Goal: Information Seeking & Learning: Learn about a topic

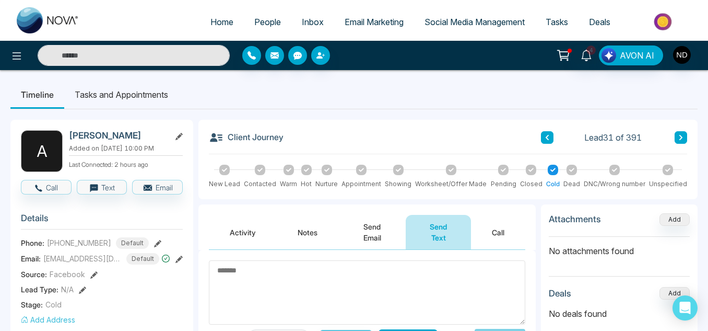
click at [268, 17] on span "People" at bounding box center [267, 22] width 27 height 10
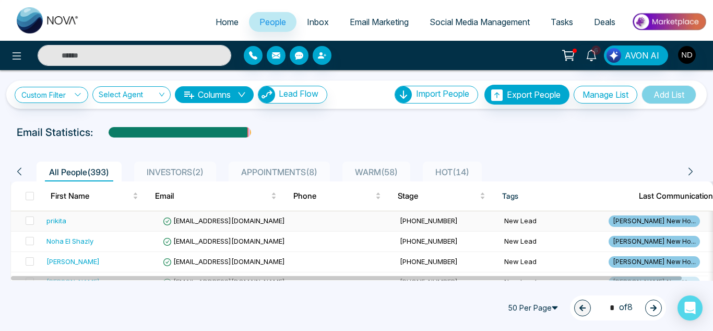
click at [110, 218] on div "prikita" at bounding box center [100, 220] width 108 height 10
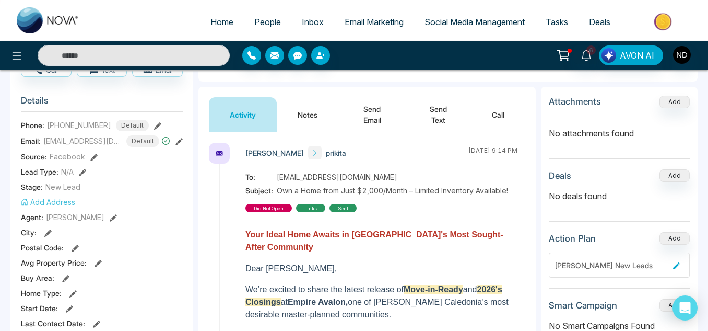
scroll to position [118, 0]
click at [319, 117] on button "Notes" at bounding box center [308, 114] width 62 height 34
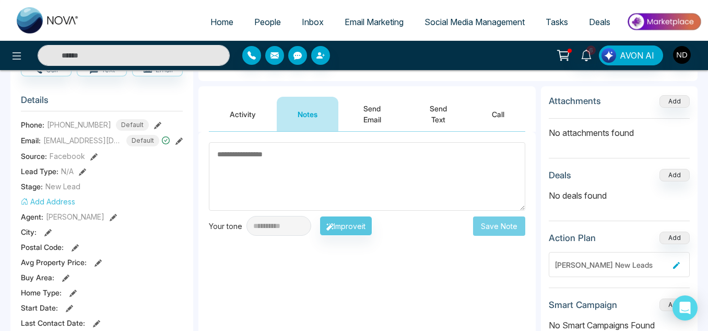
click at [243, 125] on button "Activity" at bounding box center [243, 114] width 68 height 34
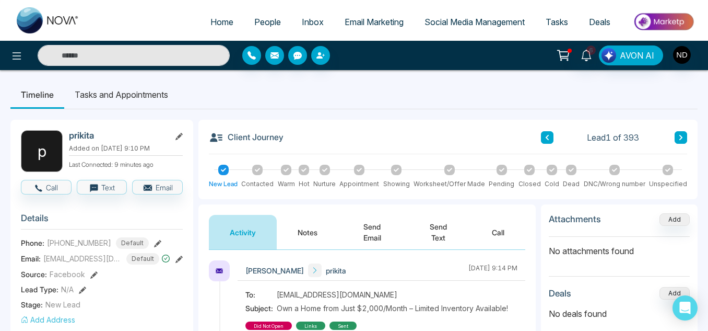
click at [679, 134] on button at bounding box center [681, 137] width 13 height 13
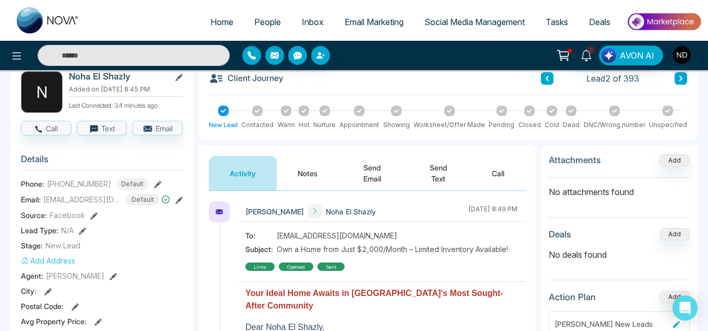
scroll to position [60, 0]
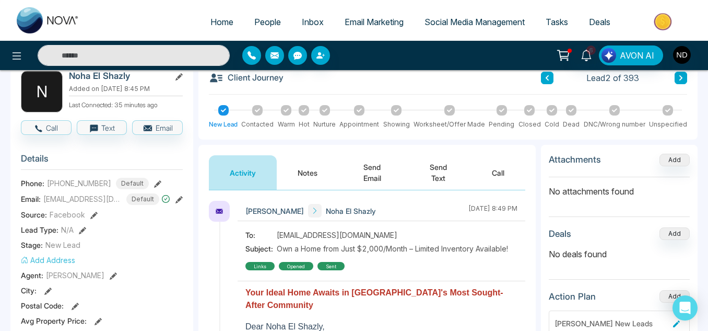
click at [303, 174] on button "Notes" at bounding box center [308, 172] width 62 height 34
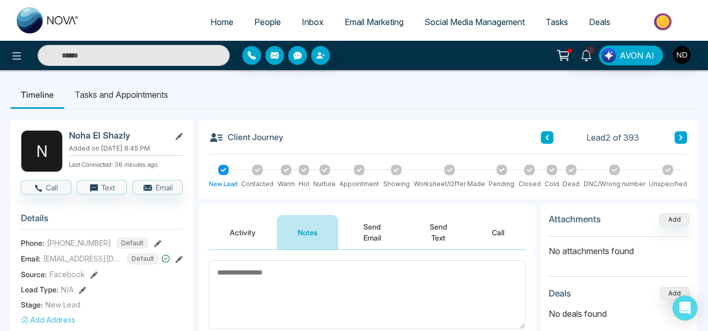
click at [684, 137] on button at bounding box center [681, 137] width 13 height 13
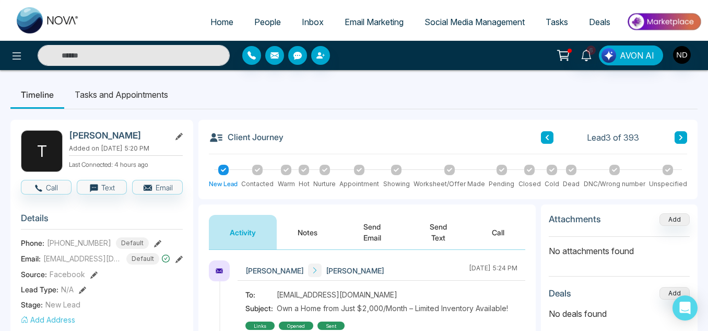
click at [299, 240] on button "Notes" at bounding box center [308, 232] width 62 height 34
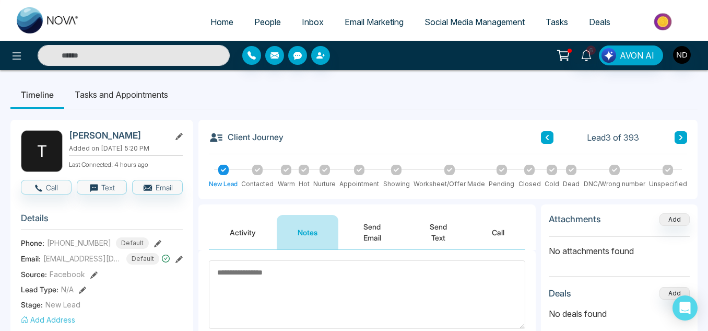
drag, startPoint x: 687, startPoint y: 138, endPoint x: 682, endPoint y: 137, distance: 5.2
click at [682, 137] on div "Client Journey Lead 3 of 393 New Lead Contacted Warm Hot Nurture Appointment Sh…" at bounding box center [447, 159] width 499 height 79
click at [682, 137] on icon at bounding box center [680, 137] width 3 height 5
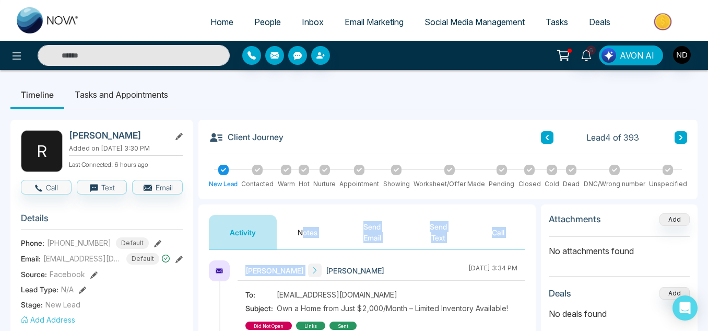
drag, startPoint x: 303, startPoint y: 251, endPoint x: 303, endPoint y: 242, distance: 9.4
click at [303, 242] on button "Notes" at bounding box center [308, 232] width 62 height 34
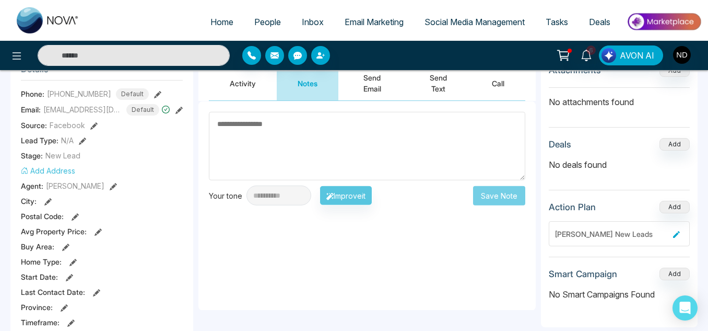
scroll to position [158, 0]
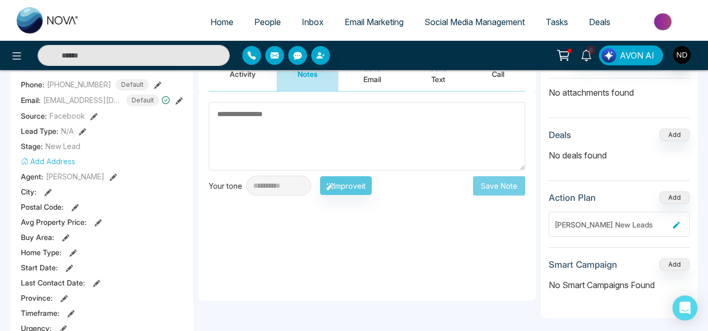
click at [263, 146] on textarea at bounding box center [367, 136] width 316 height 68
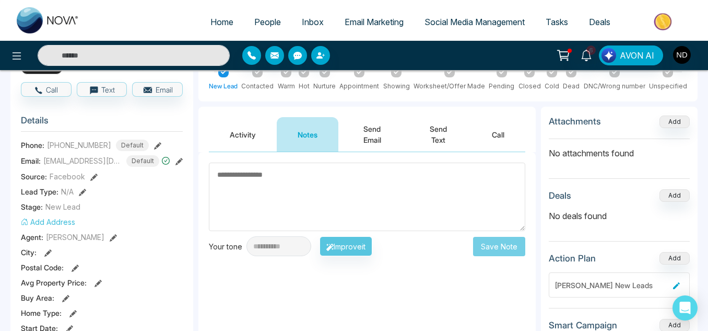
scroll to position [97, 0]
click at [247, 133] on button "Activity" at bounding box center [243, 134] width 68 height 34
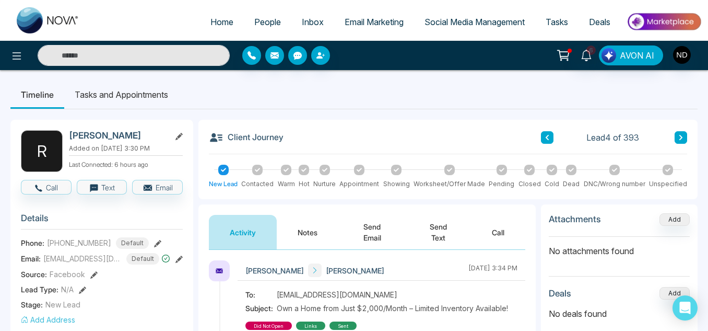
click at [678, 140] on icon at bounding box center [680, 137] width 5 height 6
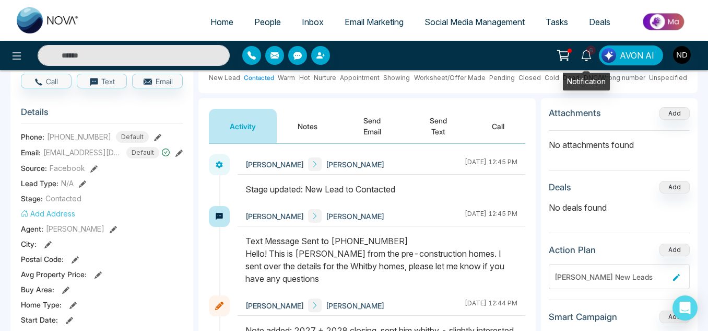
click at [585, 60] on icon at bounding box center [586, 55] width 11 height 11
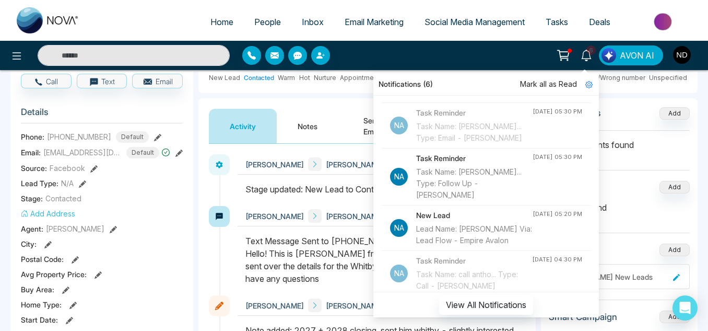
scroll to position [170, 0]
